Goal: Navigation & Orientation: Find specific page/section

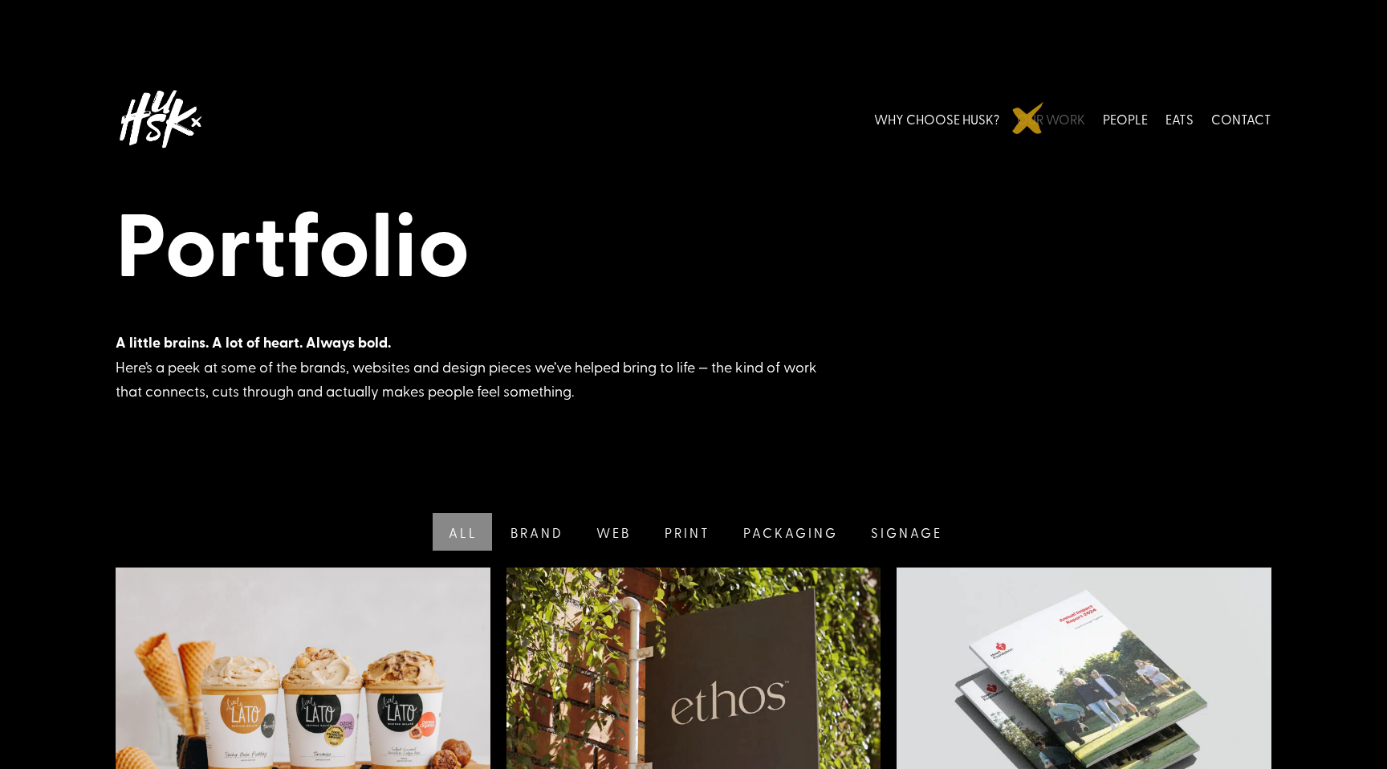
click at [1028, 118] on link "OUR WORK" at bounding box center [1051, 118] width 68 height 71
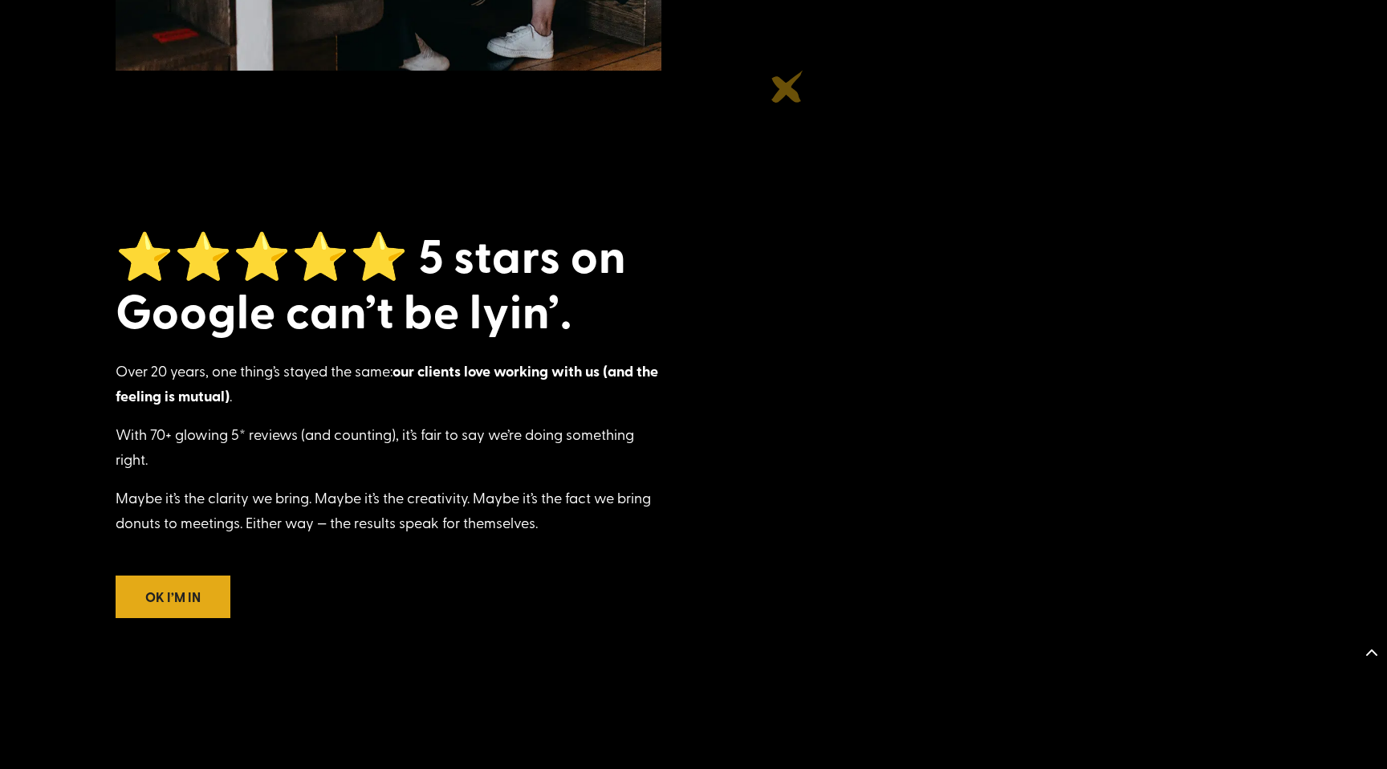
scroll to position [2179, 0]
